Goal: Information Seeking & Learning: Learn about a topic

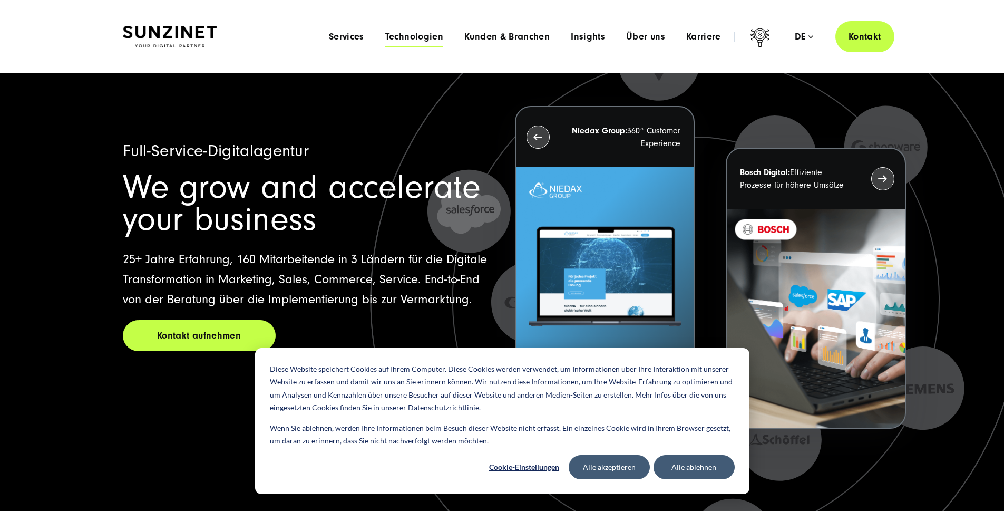
click at [385, 38] on span "Technologien" at bounding box center [414, 37] width 58 height 11
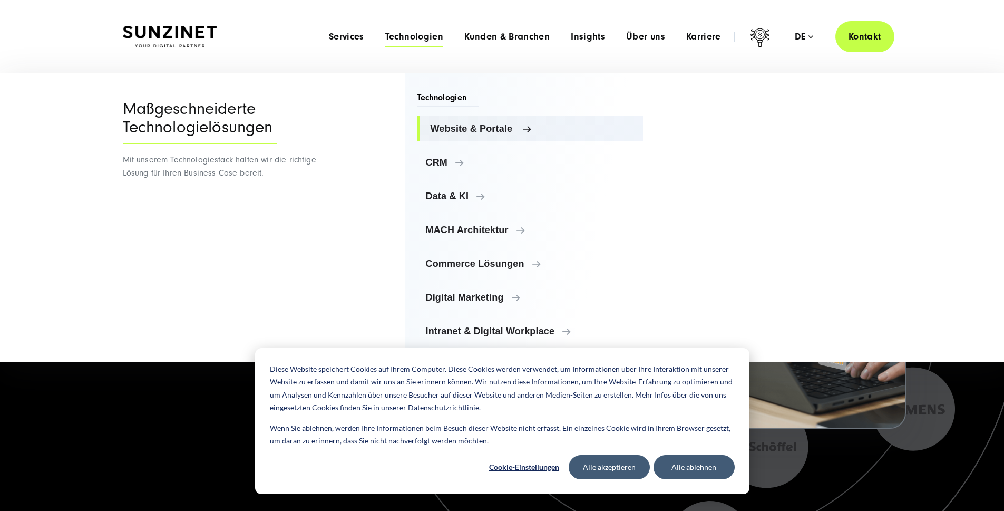
click at [526, 129] on span "Website & Portale" at bounding box center [532, 128] width 204 height 11
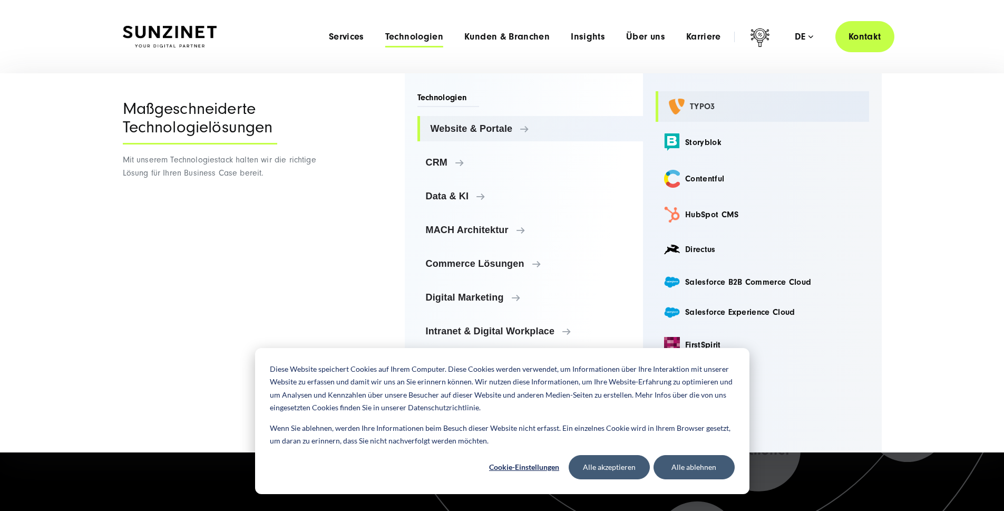
click at [712, 105] on link "TYPO3" at bounding box center [761, 106] width 213 height 31
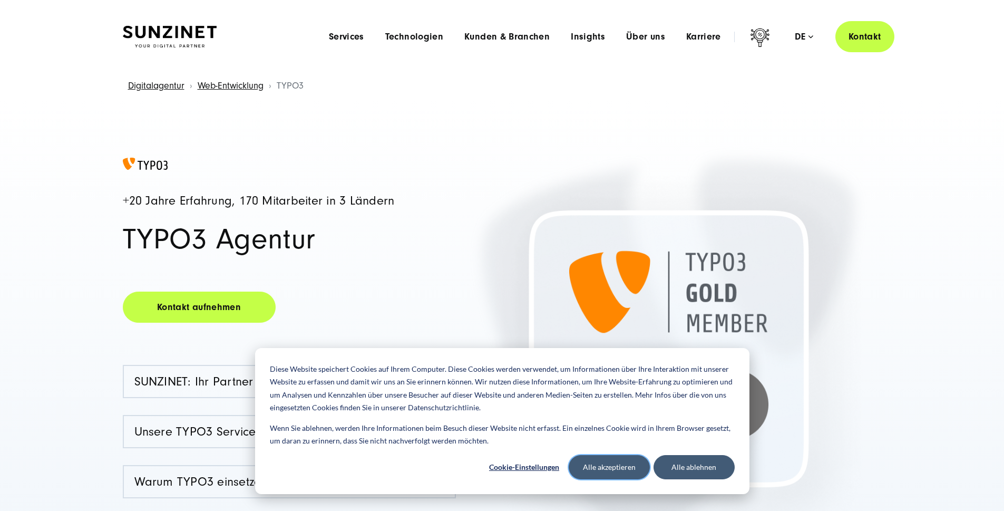
click at [601, 472] on button "Alle akzeptieren" at bounding box center [609, 467] width 81 height 24
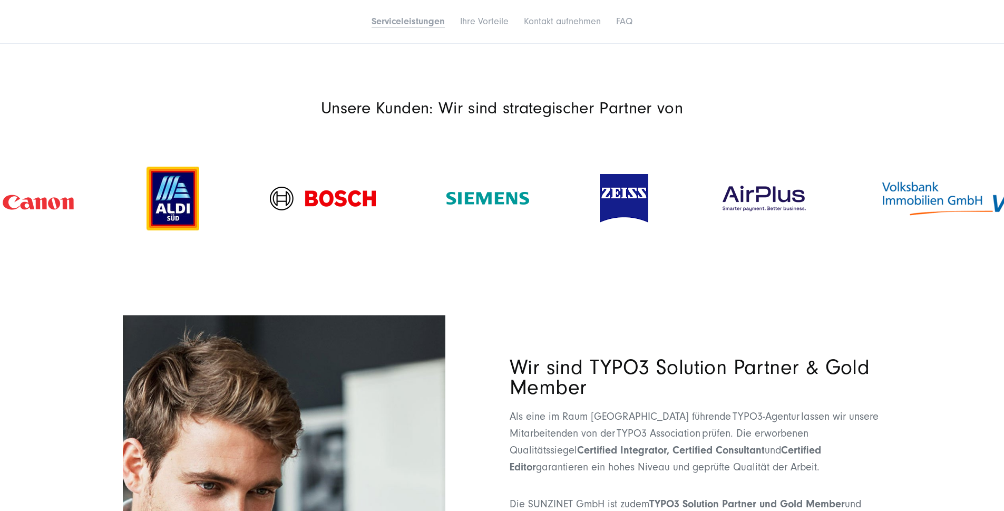
scroll to position [1161, 0]
click at [689, 117] on p "Unsere Kunden: Wir sind strategischer Partner von" at bounding box center [502, 107] width 759 height 20
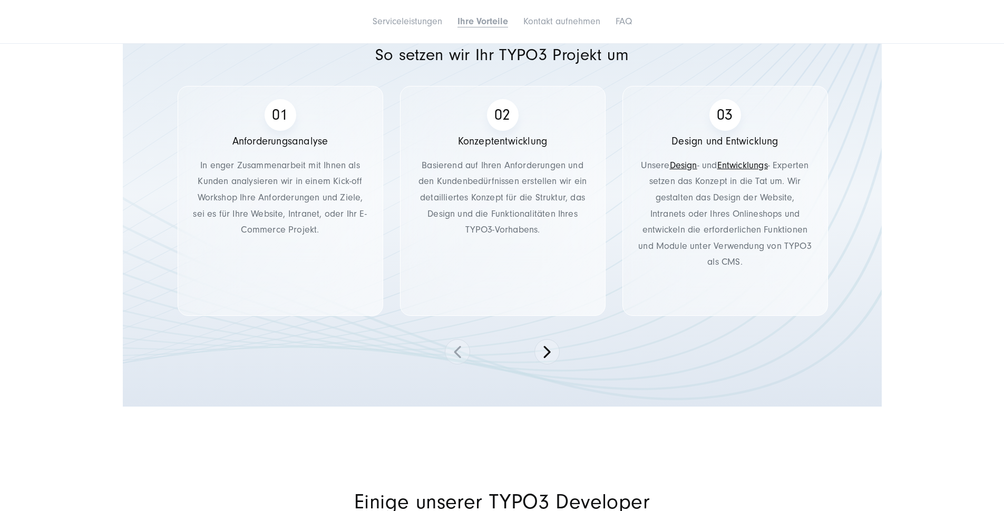
scroll to position [3344, 0]
